Goal: Information Seeking & Learning: Obtain resource

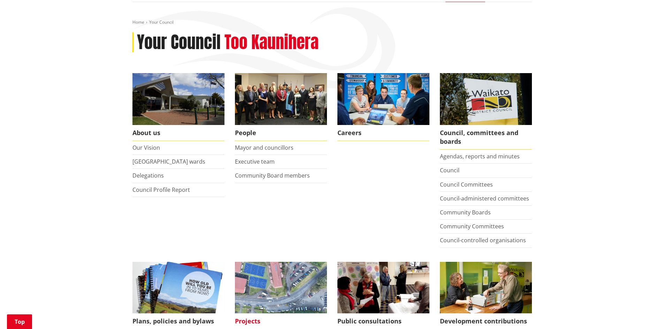
scroll to position [209, 0]
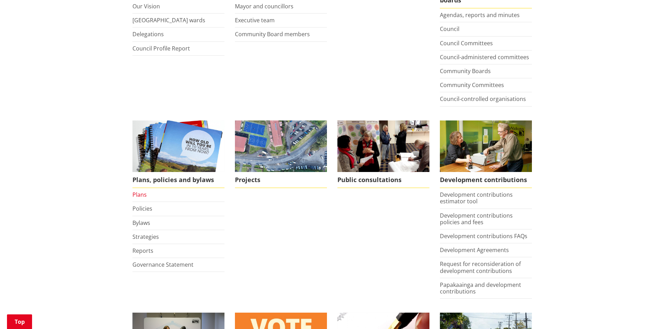
click at [144, 196] on link "Plans" at bounding box center [139, 195] width 14 height 8
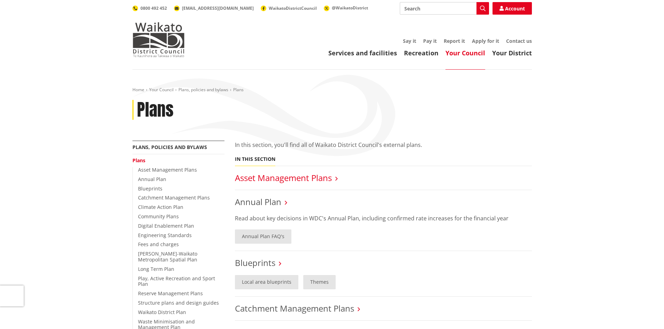
click at [267, 179] on link "Asset Management Plans" at bounding box center [283, 177] width 97 height 11
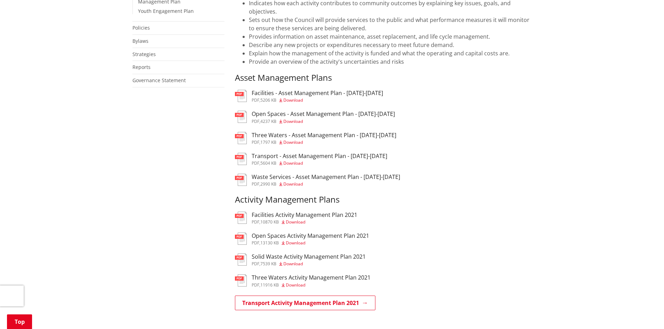
scroll to position [314, 0]
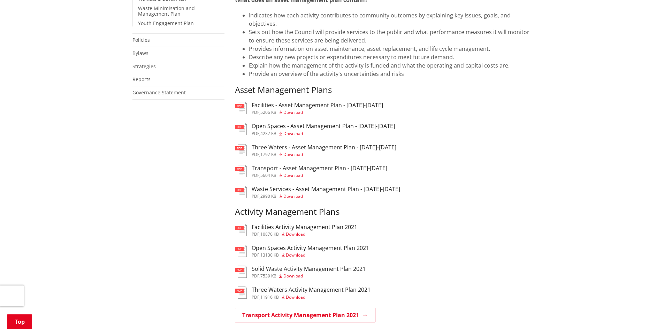
click at [311, 168] on h3 "Transport - Asset Management Plan - [DATE]-[DATE]" at bounding box center [320, 168] width 136 height 7
